Goal: Transaction & Acquisition: Purchase product/service

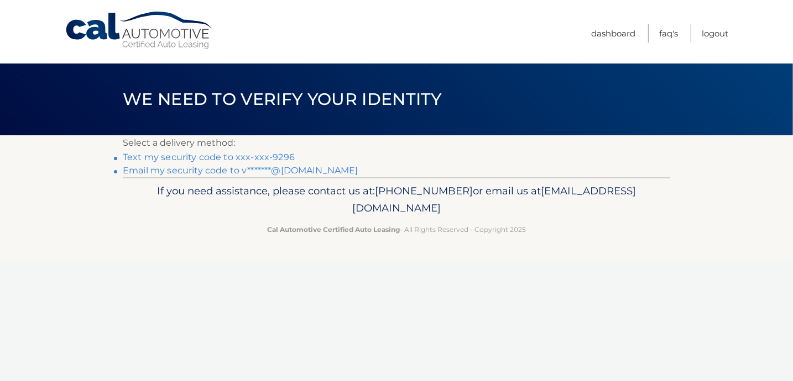
click at [263, 154] on link "Text my security code to xxx-xxx-9296" at bounding box center [209, 157] width 172 height 11
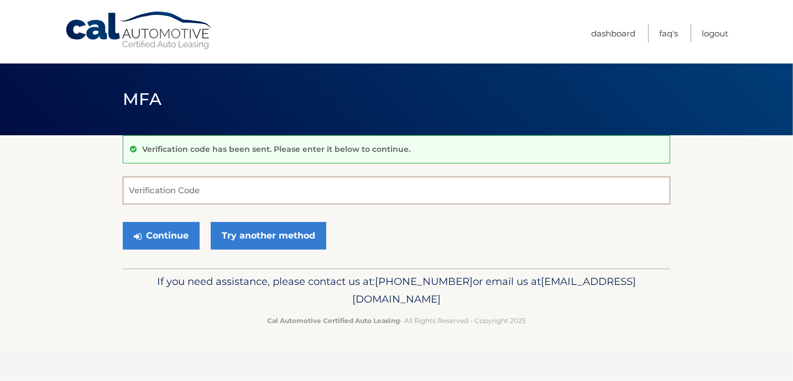
click at [158, 182] on input "Verification Code" at bounding box center [396, 191] width 547 height 28
type input "170617"
click at [167, 230] on button "Continue" at bounding box center [161, 236] width 77 height 28
click at [179, 240] on button "Continue" at bounding box center [161, 236] width 77 height 28
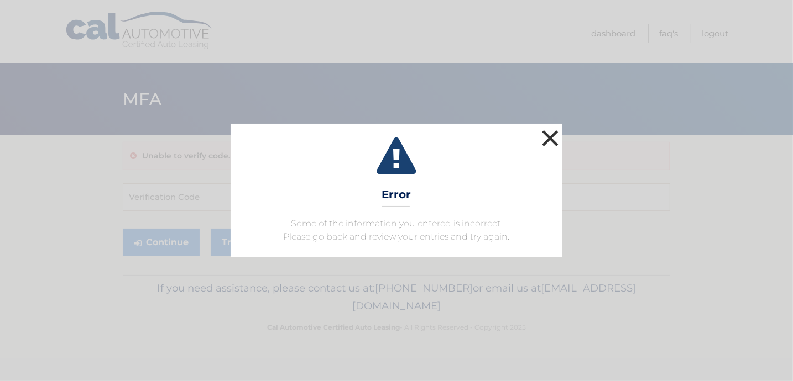
click at [555, 128] on button "×" at bounding box center [550, 138] width 22 height 22
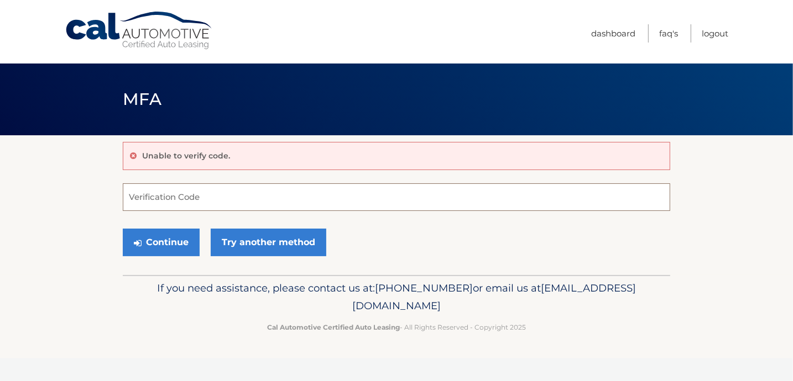
click at [243, 190] on input "Verification Code" at bounding box center [396, 198] width 547 height 28
type input "144973"
click at [179, 248] on button "Continue" at bounding box center [161, 243] width 77 height 28
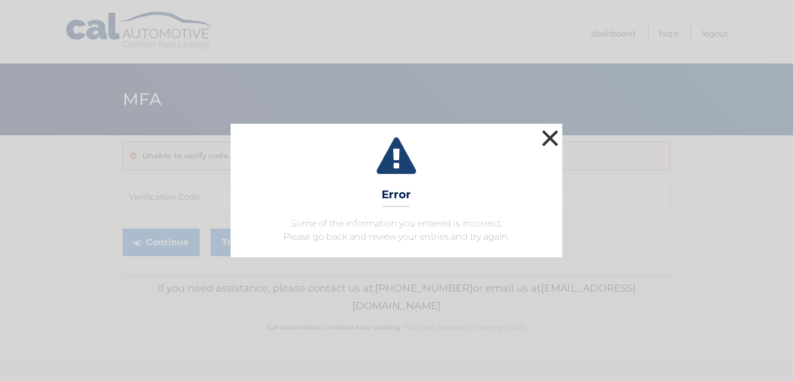
click at [545, 132] on button "×" at bounding box center [550, 138] width 22 height 22
click at [555, 129] on button "×" at bounding box center [550, 138] width 22 height 22
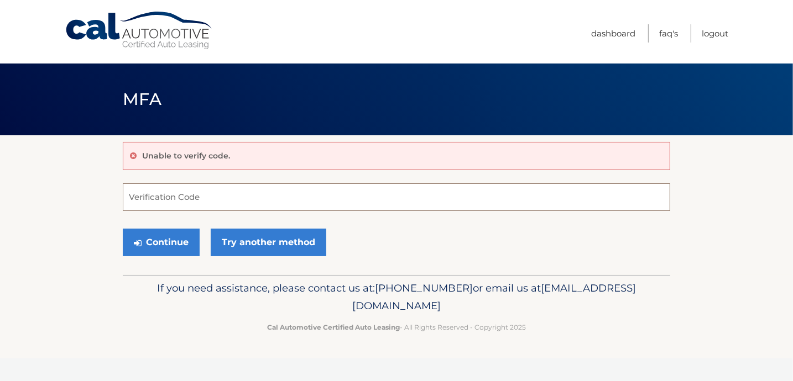
click at [227, 201] on input "Verification Code" at bounding box center [396, 198] width 547 height 28
type input "170617"
click at [157, 235] on button "Continue" at bounding box center [161, 243] width 77 height 28
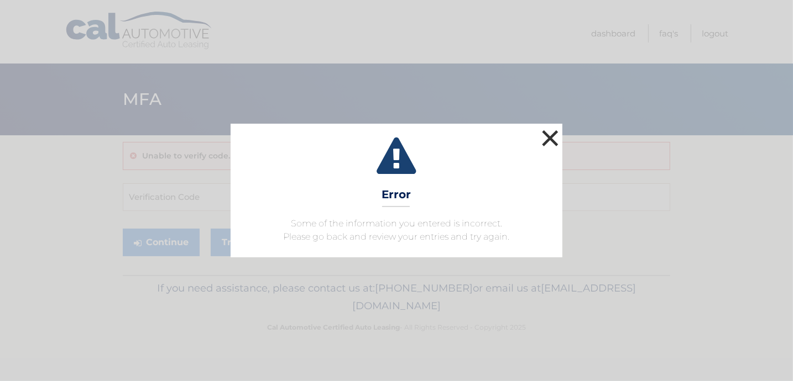
click at [545, 139] on button "×" at bounding box center [550, 138] width 22 height 22
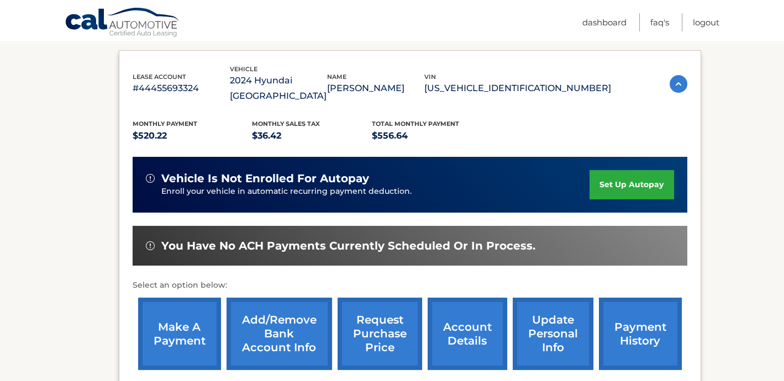
scroll to position [166, 0]
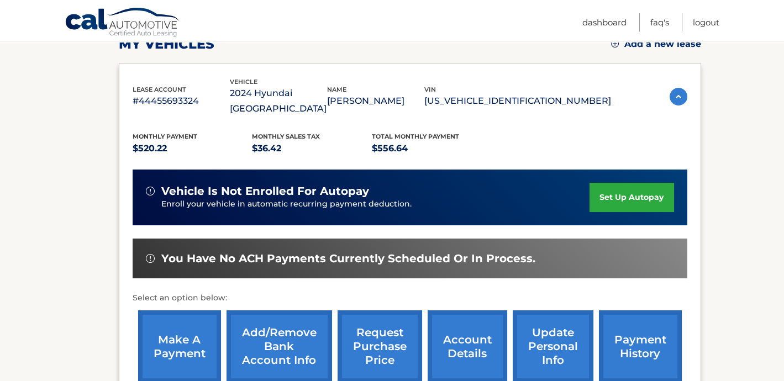
click at [166, 335] on link "make a payment" at bounding box center [179, 347] width 83 height 72
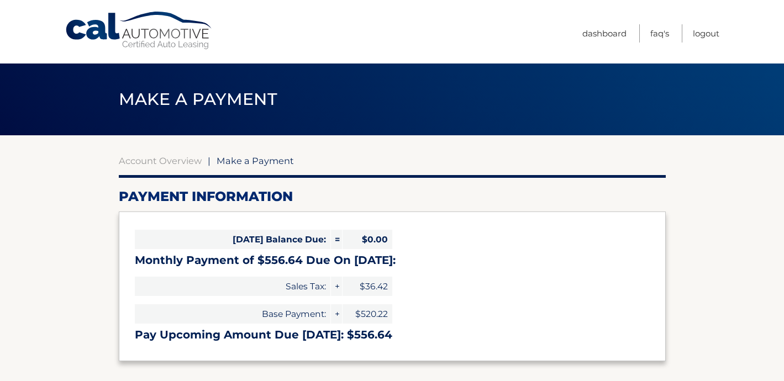
select select "YmYxZTY3OGYtMTQ0Ni00ZWQ3LWJmNWQtYmVmZTU1NjI5MjQ0"
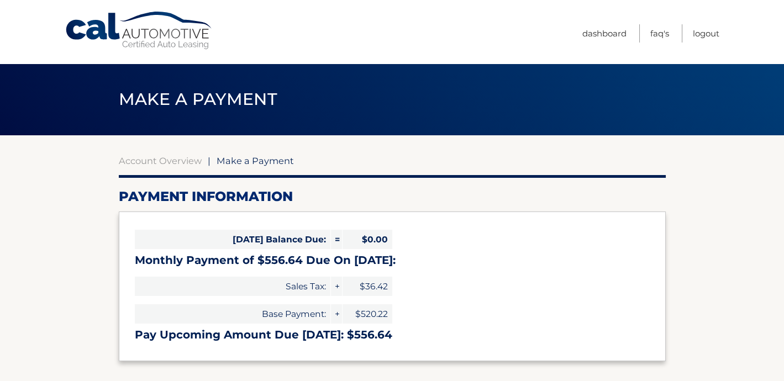
drag, startPoint x: 792, startPoint y: 98, endPoint x: 188, endPoint y: 284, distance: 631.0
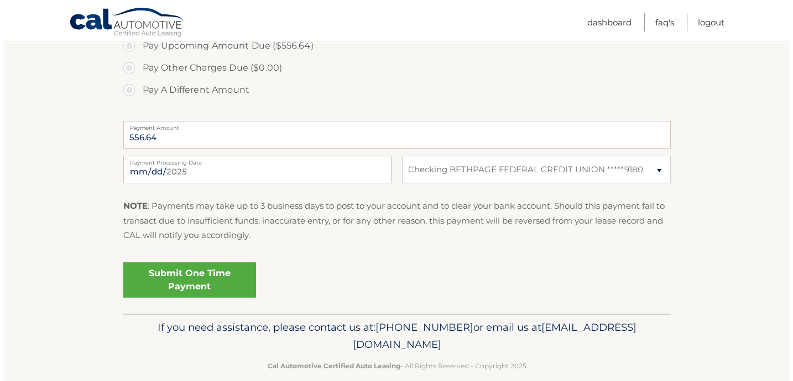
scroll to position [407, 0]
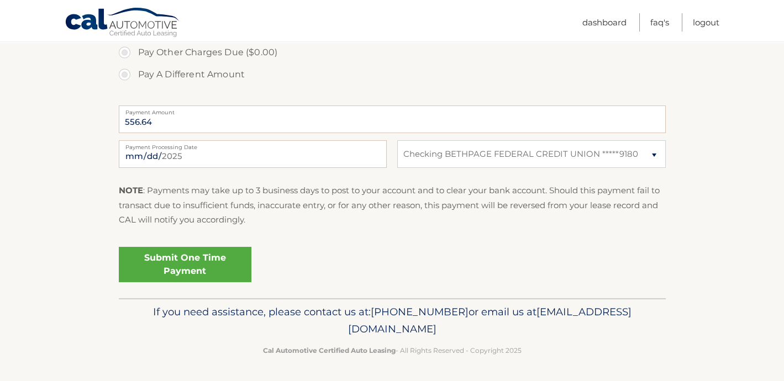
click at [210, 260] on link "Submit One Time Payment" at bounding box center [185, 264] width 133 height 35
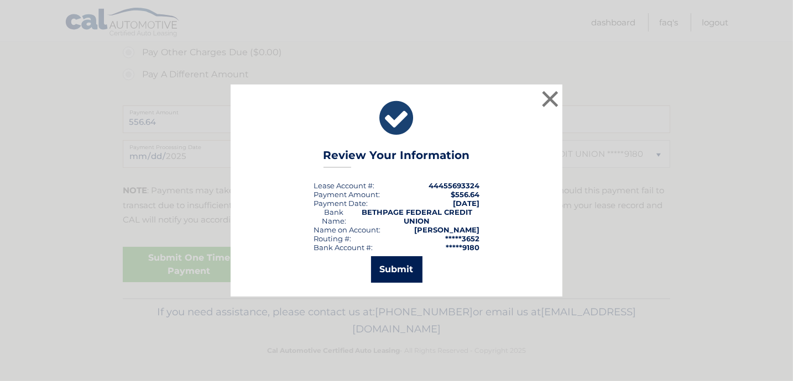
click at [407, 269] on button "Submit" at bounding box center [396, 269] width 51 height 27
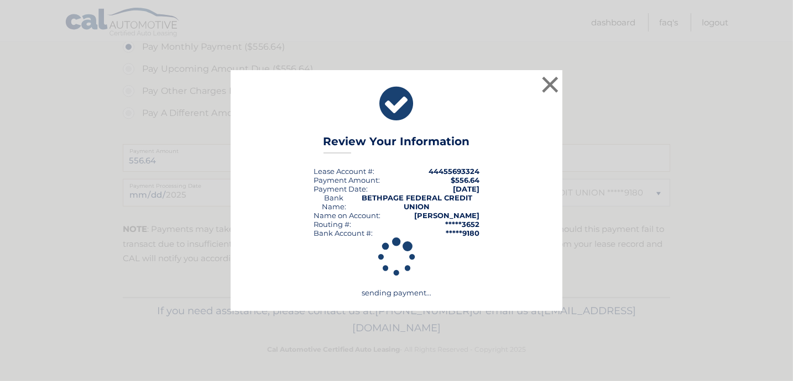
scroll to position [368, 0]
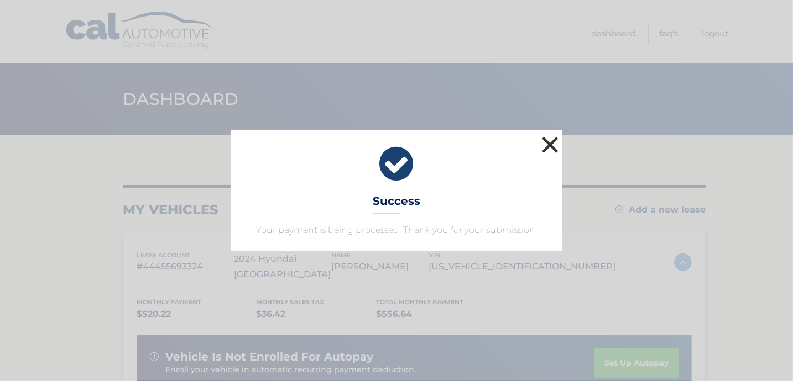
click at [550, 141] on button "×" at bounding box center [550, 145] width 22 height 22
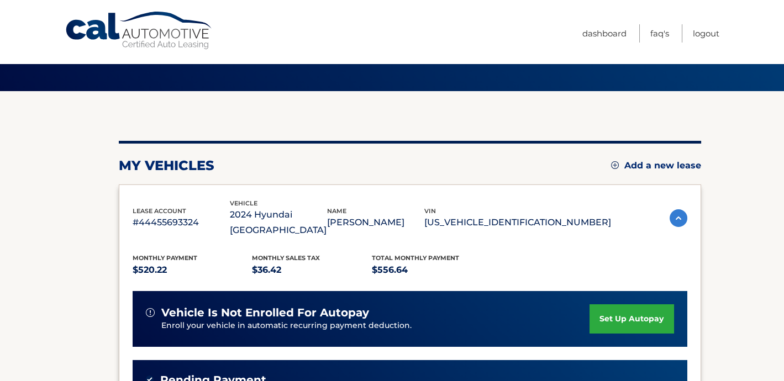
scroll to position [30, 0]
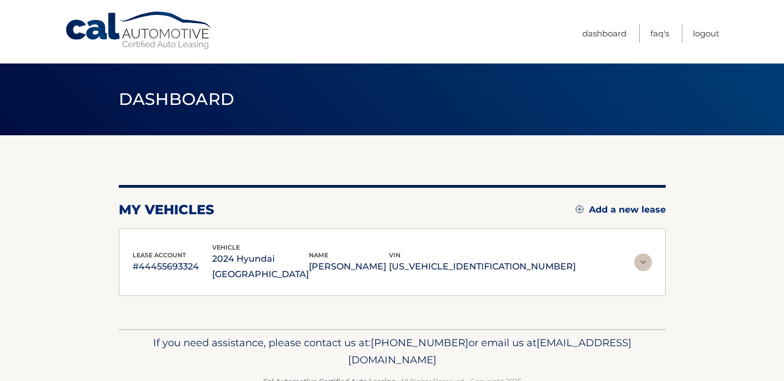
scroll to position [30, 0]
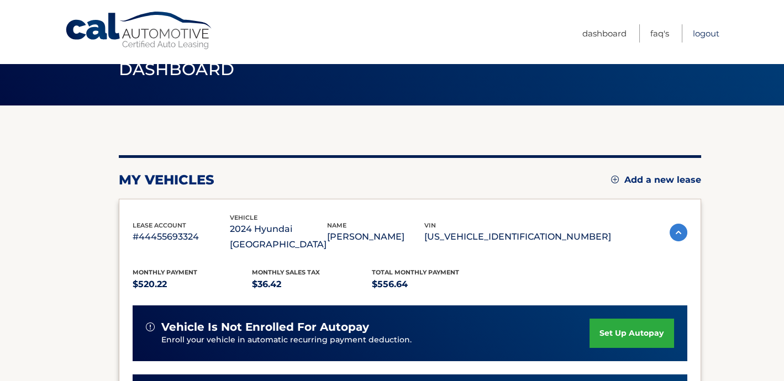
click at [706, 31] on link "Logout" at bounding box center [706, 33] width 27 height 18
